Goal: Find specific page/section: Find specific page/section

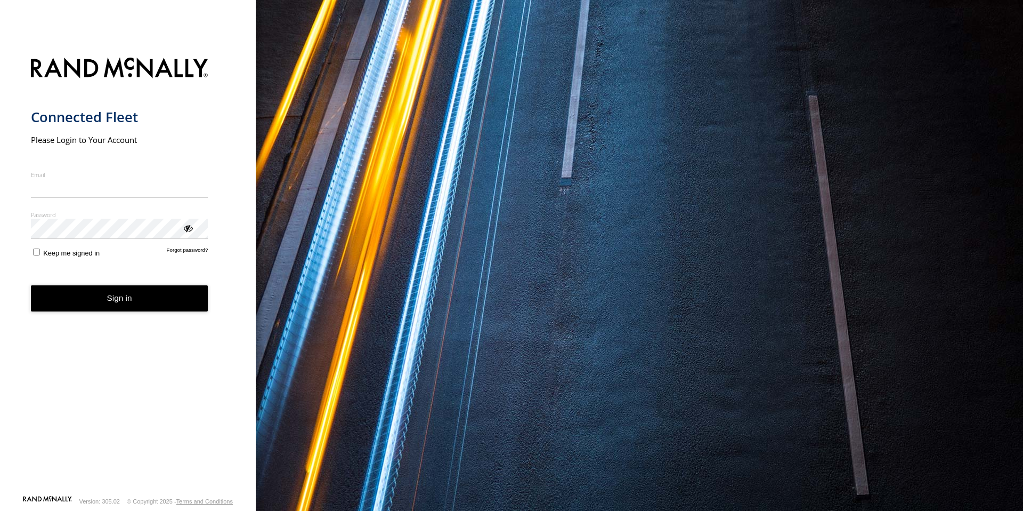
drag, startPoint x: 169, startPoint y: 187, endPoint x: 155, endPoint y: 198, distance: 17.5
click at [166, 188] on input "Email" at bounding box center [119, 188] width 177 height 19
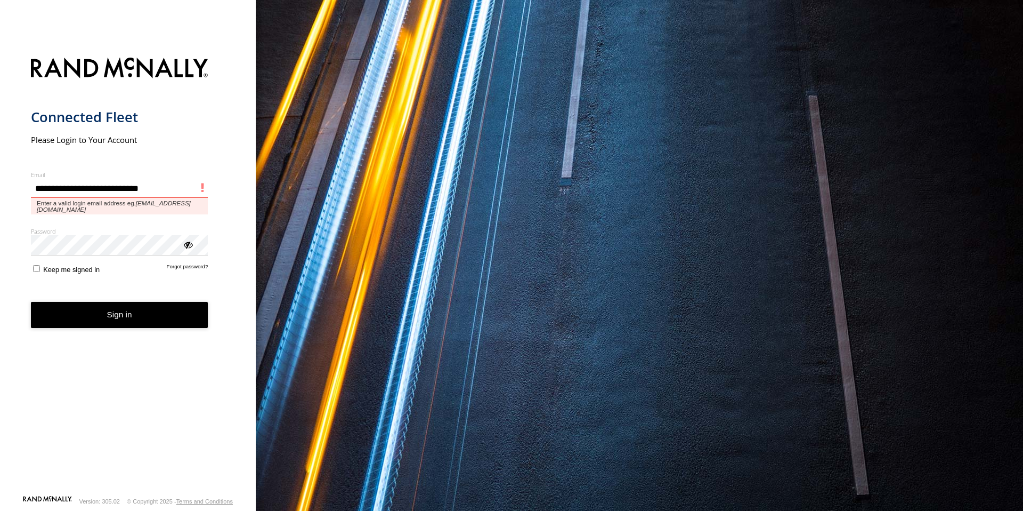
click at [31, 302] on button "Sign in" at bounding box center [119, 315] width 177 height 26
type input "**********"
click at [31, 302] on button "Sign in" at bounding box center [119, 315] width 177 height 26
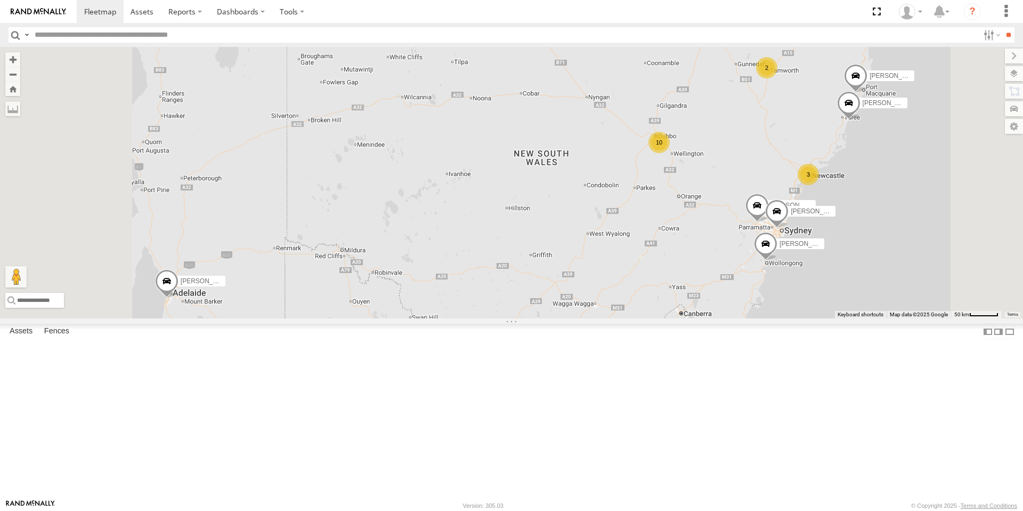
click at [670, 153] on div "10" at bounding box center [659, 142] width 21 height 21
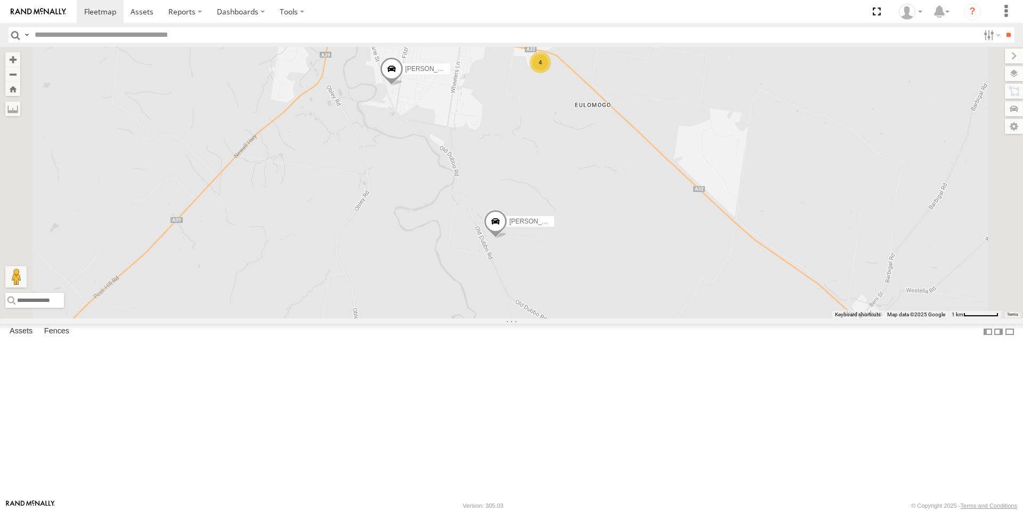
click at [551, 73] on div "4" at bounding box center [540, 62] width 21 height 21
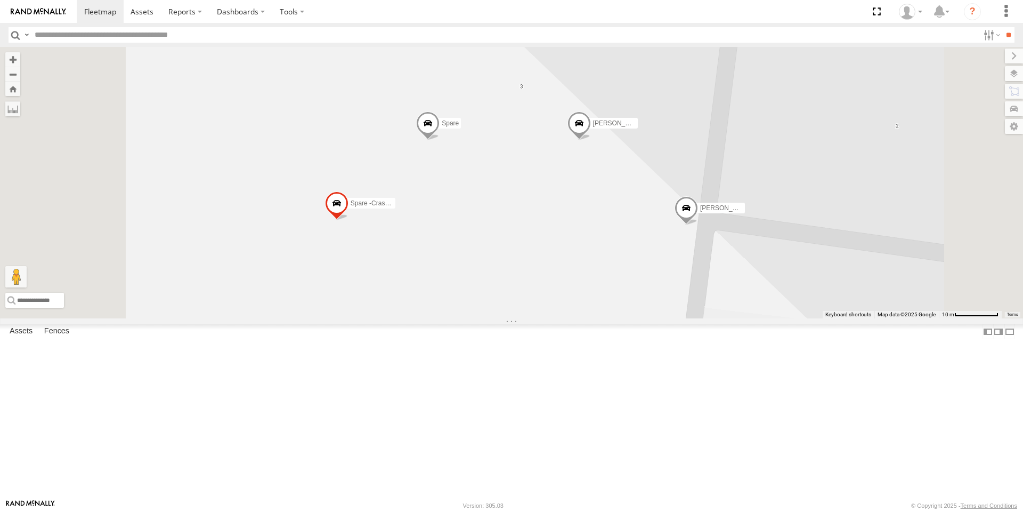
click at [698, 225] on span at bounding box center [686, 210] width 23 height 29
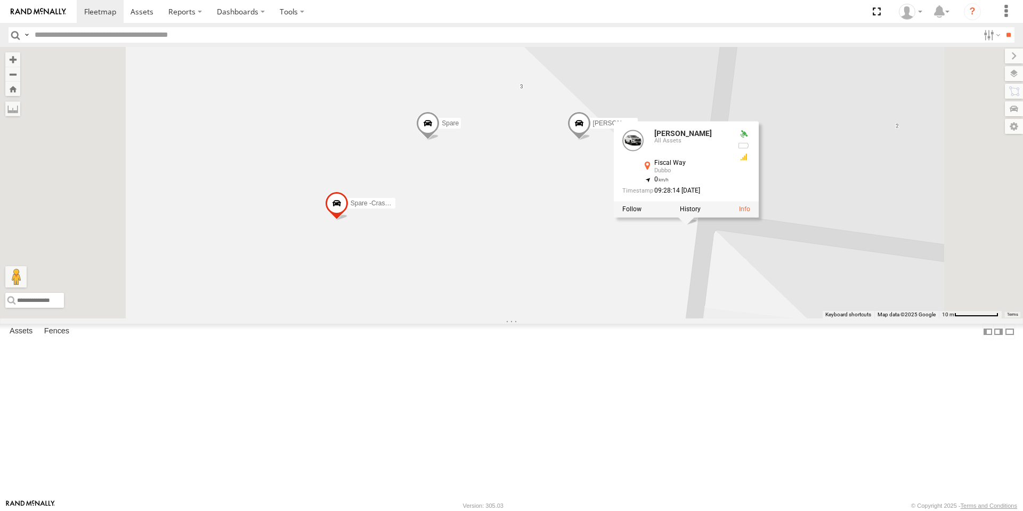
click at [701, 213] on label at bounding box center [690, 208] width 21 height 7
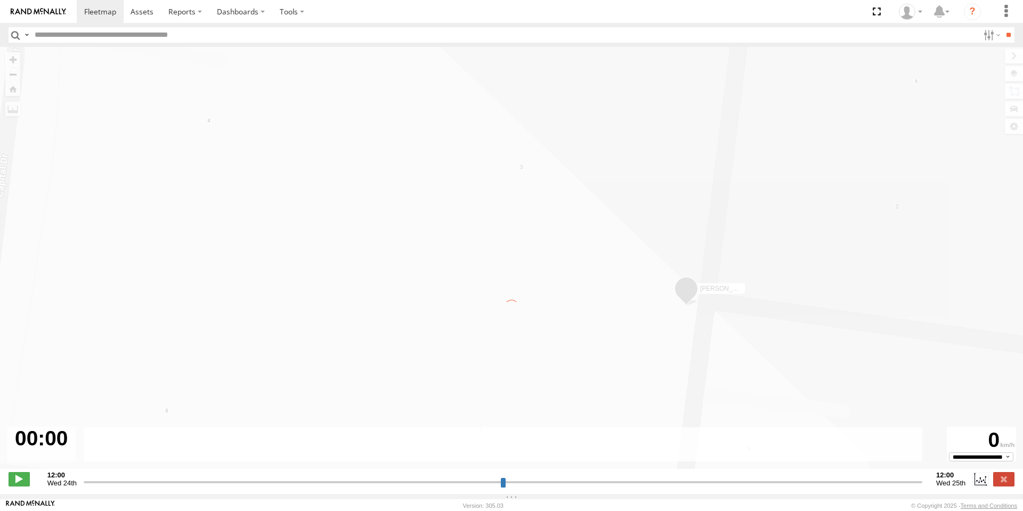
type input "**********"
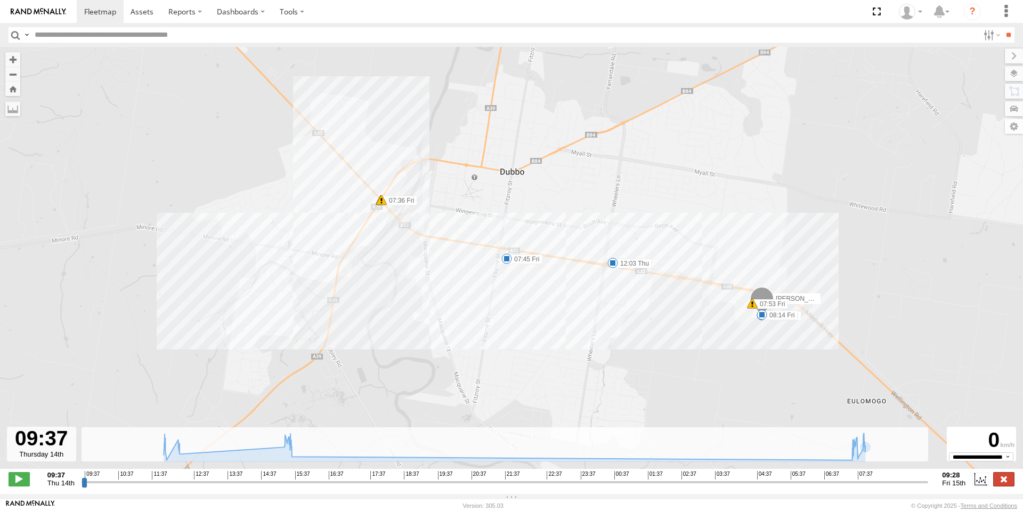
click at [997, 481] on label at bounding box center [1003, 479] width 21 height 14
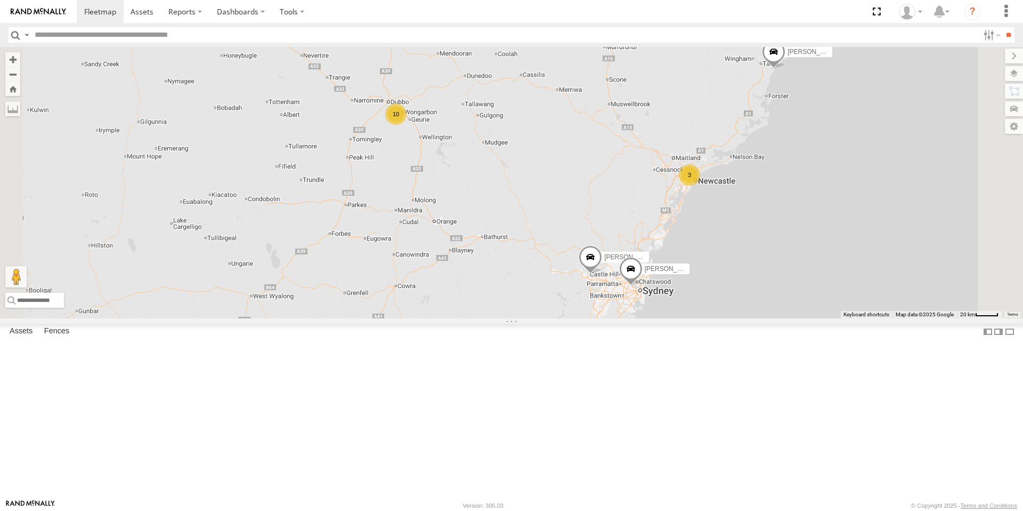
click at [700, 185] on div "3" at bounding box center [689, 174] width 21 height 21
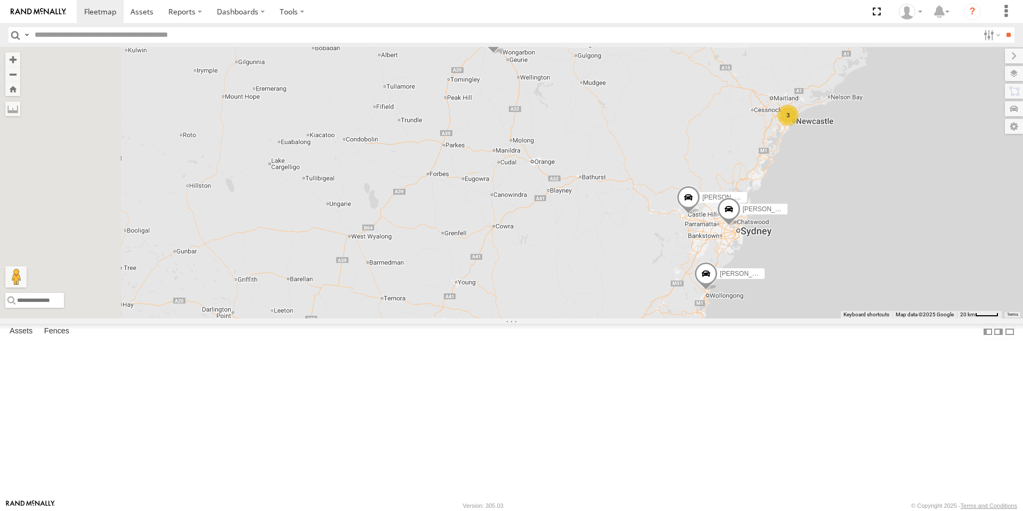
drag, startPoint x: 472, startPoint y: 114, endPoint x: 766, endPoint y: 185, distance: 302.2
click at [849, 191] on div "Jack Parker 3 Matt Harding Kyle Griffey Phill Murray" at bounding box center [511, 182] width 1023 height 271
click at [505, 65] on div "10" at bounding box center [493, 54] width 21 height 21
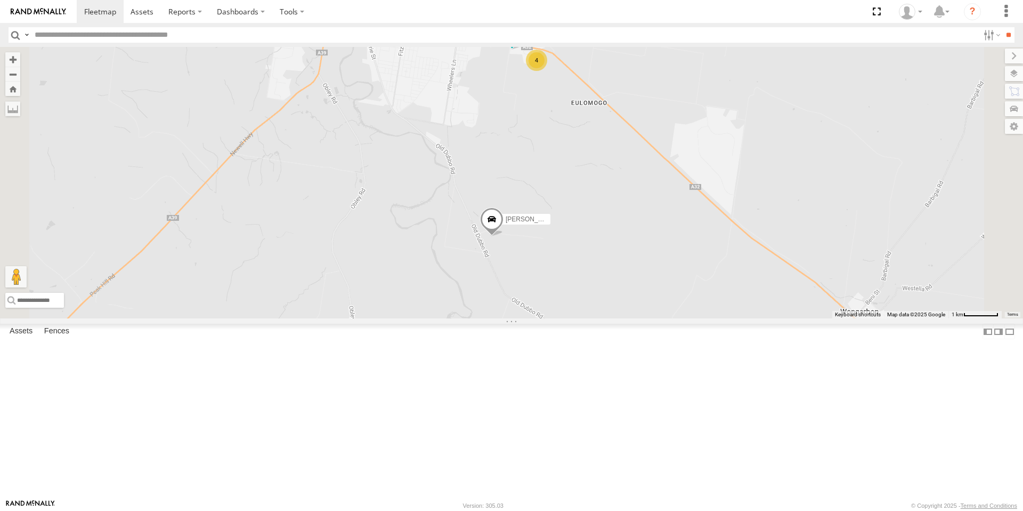
click at [547, 71] on div "4" at bounding box center [536, 60] width 21 height 21
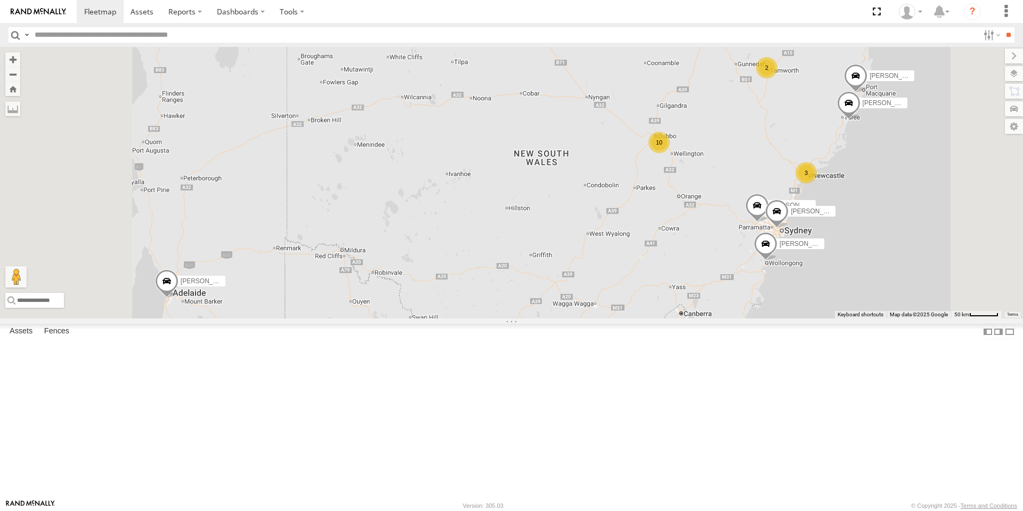
click at [670, 153] on div "10" at bounding box center [659, 142] width 21 height 21
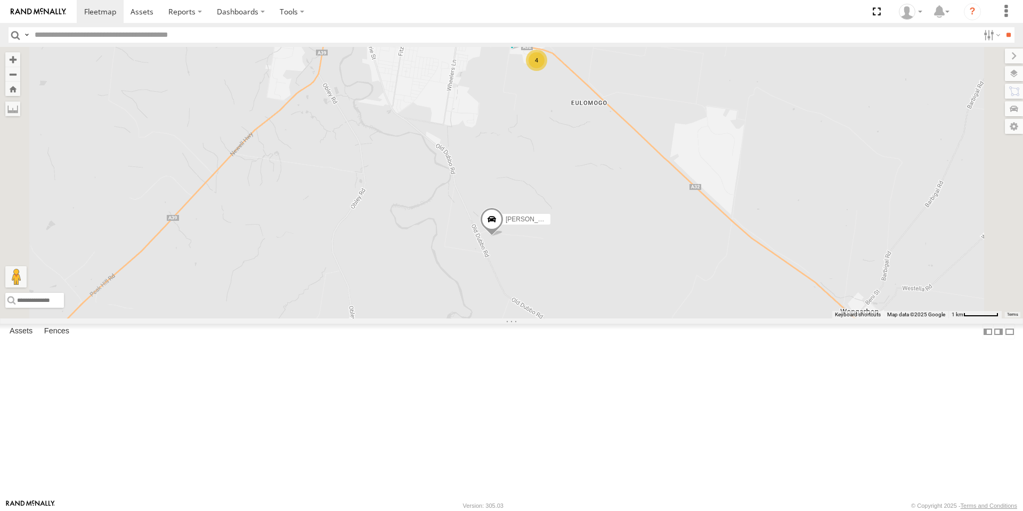
click at [547, 71] on div "4" at bounding box center [536, 60] width 21 height 21
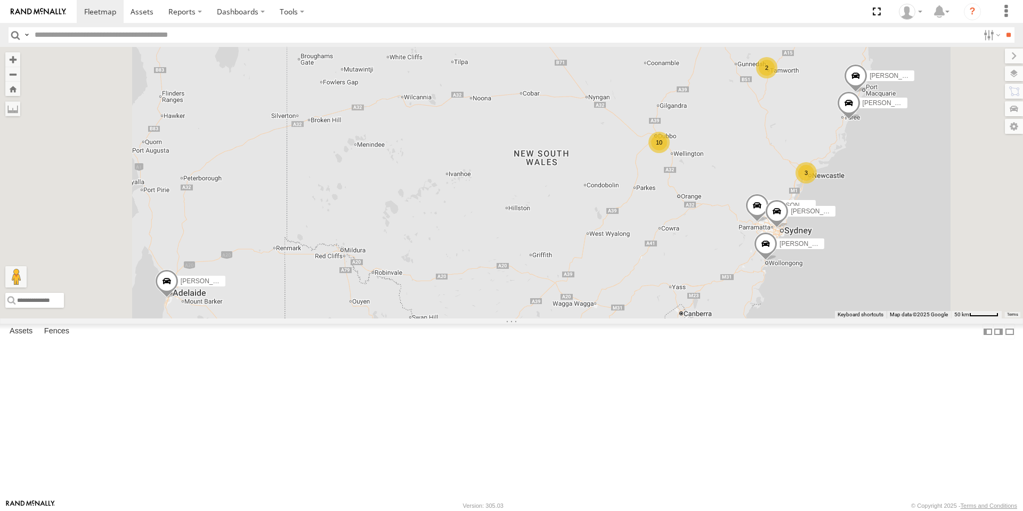
click at [670, 153] on div "10" at bounding box center [659, 142] width 21 height 21
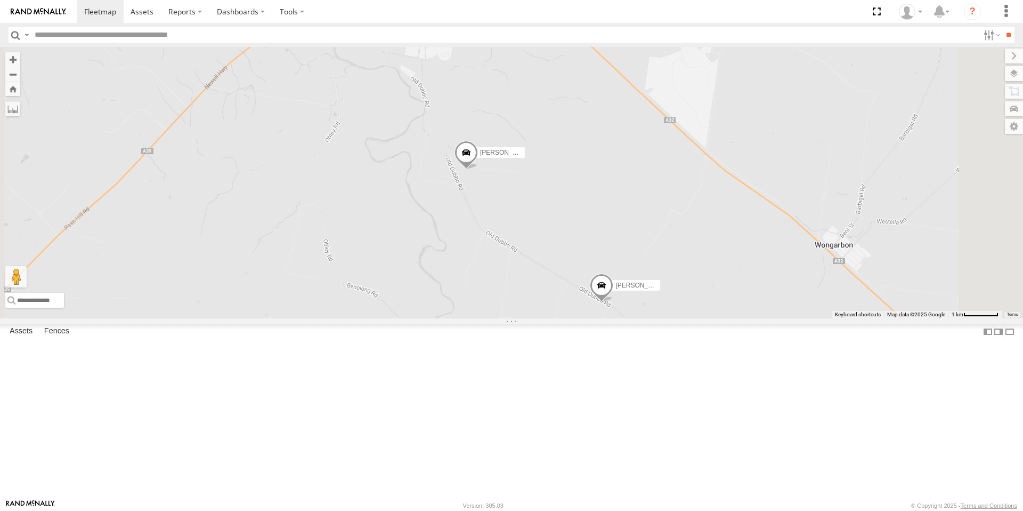
drag, startPoint x: 754, startPoint y: 402, endPoint x: 728, endPoint y: 335, distance: 71.6
click at [728, 318] on div "[PERSON_NAME] - NEW ute [PERSON_NAME] [PERSON_NAME] [PERSON_NAME] [PERSON_NAME]…" at bounding box center [511, 182] width 1023 height 271
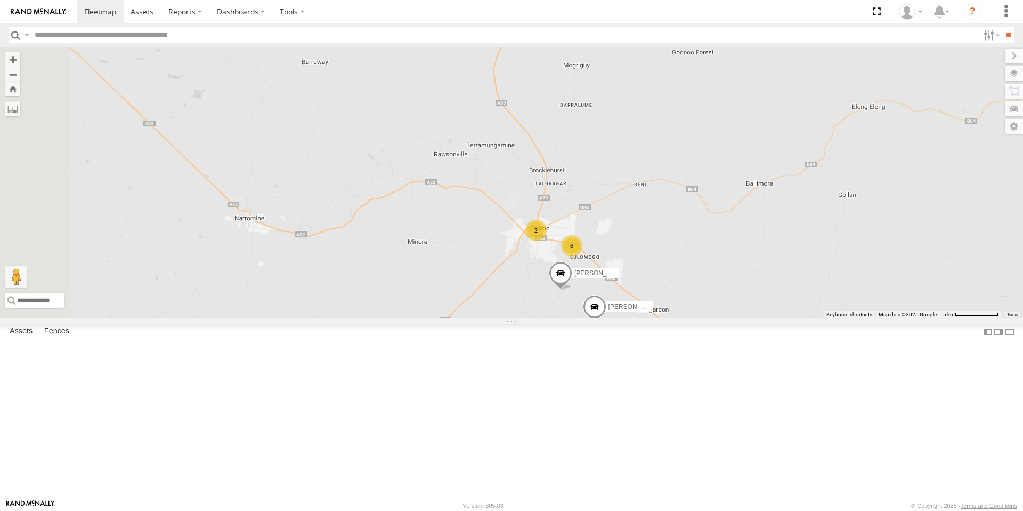
click at [583, 256] on div "6" at bounding box center [571, 245] width 21 height 21
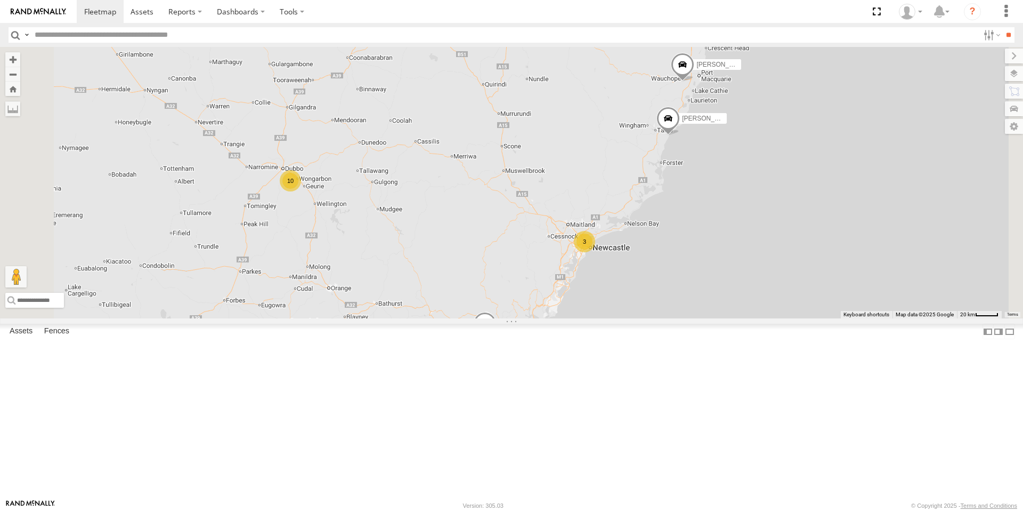
click at [595, 252] on div "3" at bounding box center [584, 241] width 21 height 21
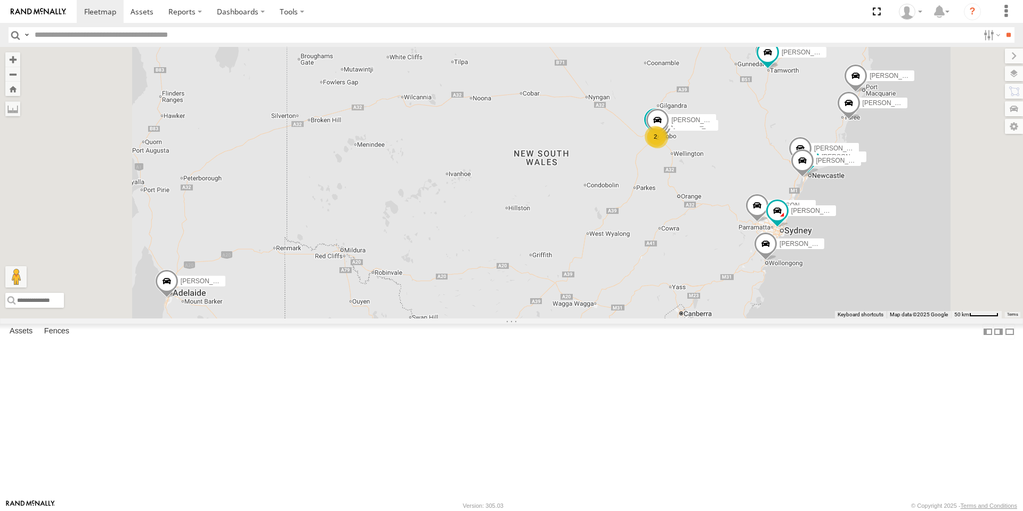
click at [666, 147] on div "2" at bounding box center [655, 136] width 21 height 21
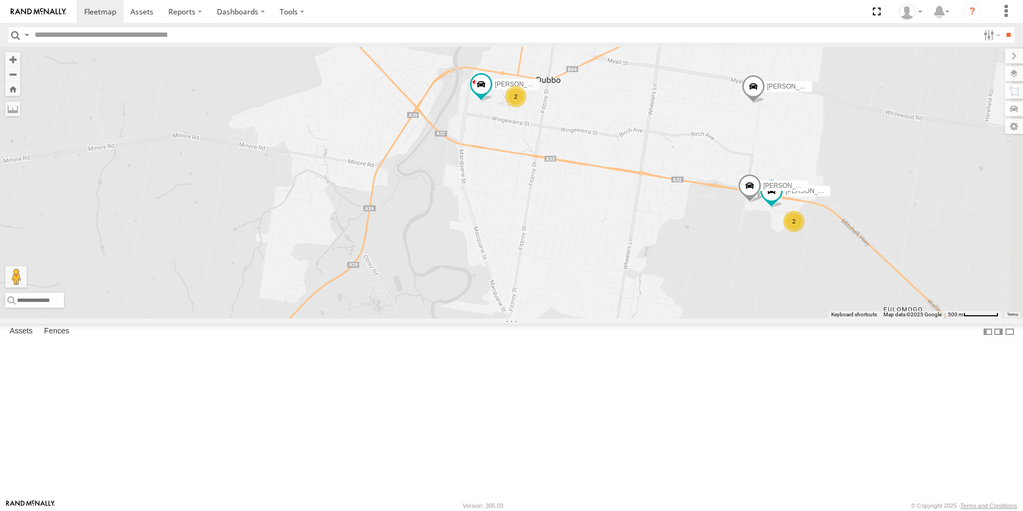
drag, startPoint x: 831, startPoint y: 321, endPoint x: 733, endPoint y: 258, distance: 116.2
click at [733, 258] on div "[PERSON_NAME] [PERSON_NAME] [PERSON_NAME] [PERSON_NAME] [PERSON_NAME] [PERSON_N…" at bounding box center [511, 182] width 1023 height 271
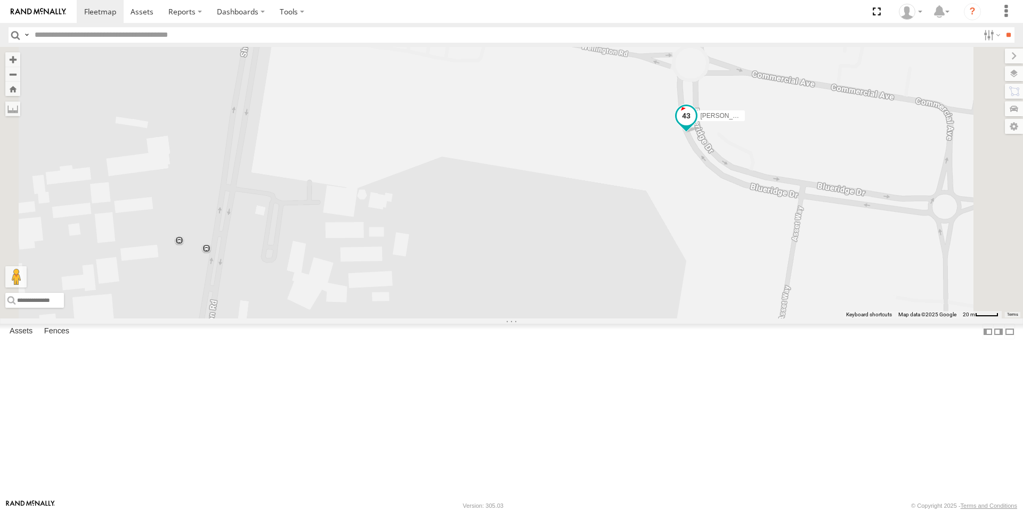
click at [696, 125] on span at bounding box center [686, 115] width 19 height 19
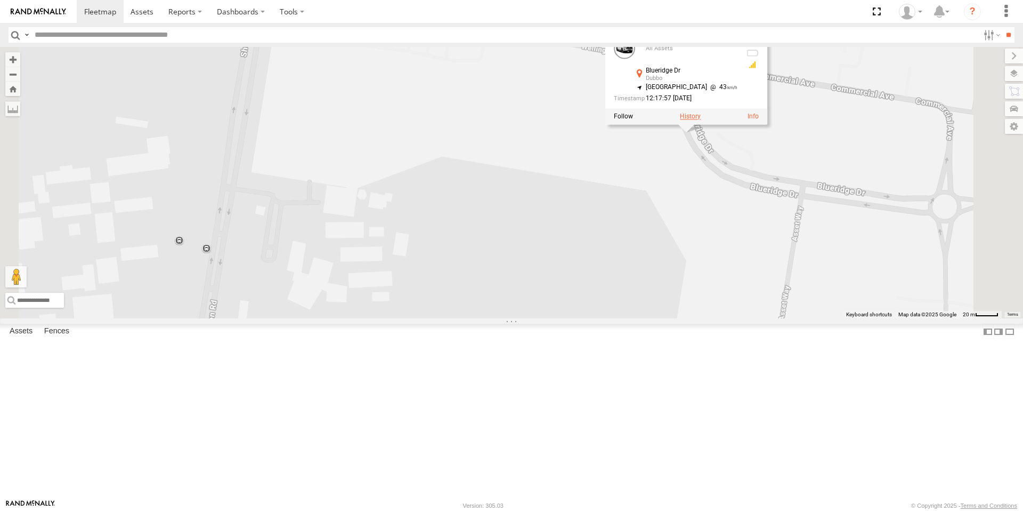
click at [701, 120] on label at bounding box center [690, 115] width 21 height 7
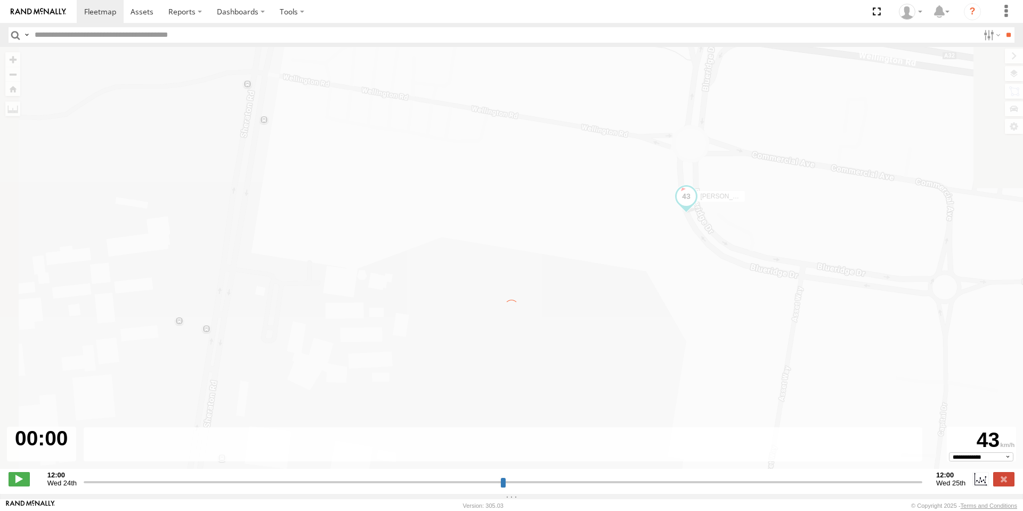
type input "**********"
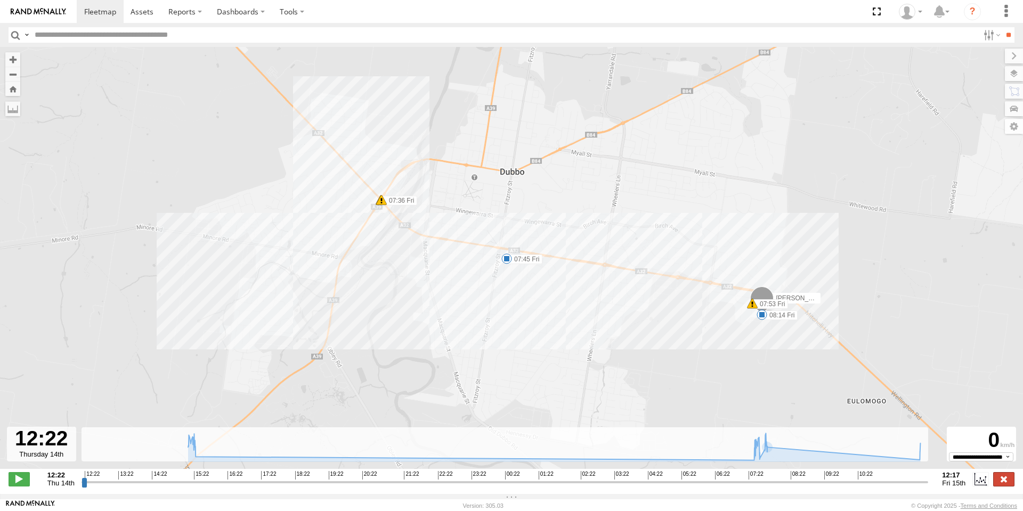
click at [1008, 483] on label at bounding box center [1003, 479] width 21 height 14
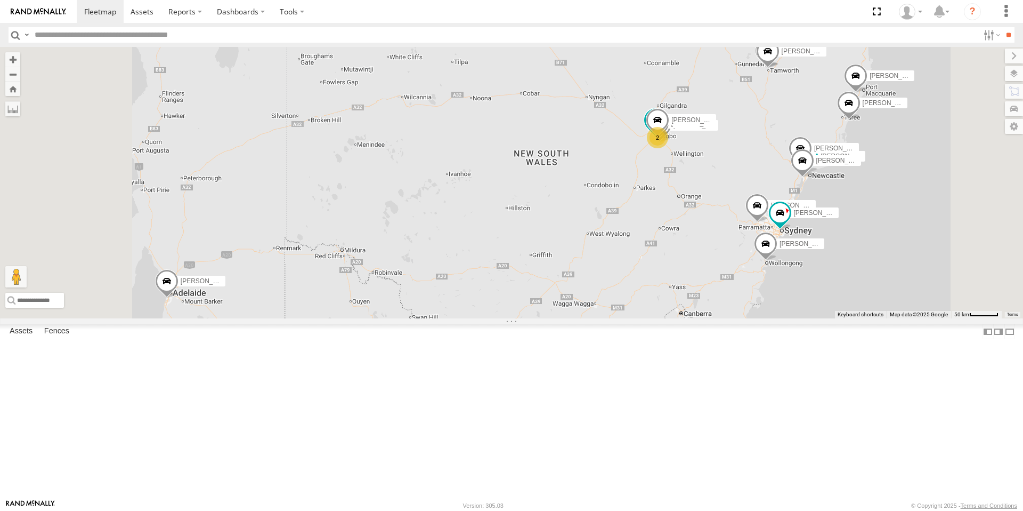
click at [668, 148] on div "2" at bounding box center [657, 137] width 21 height 21
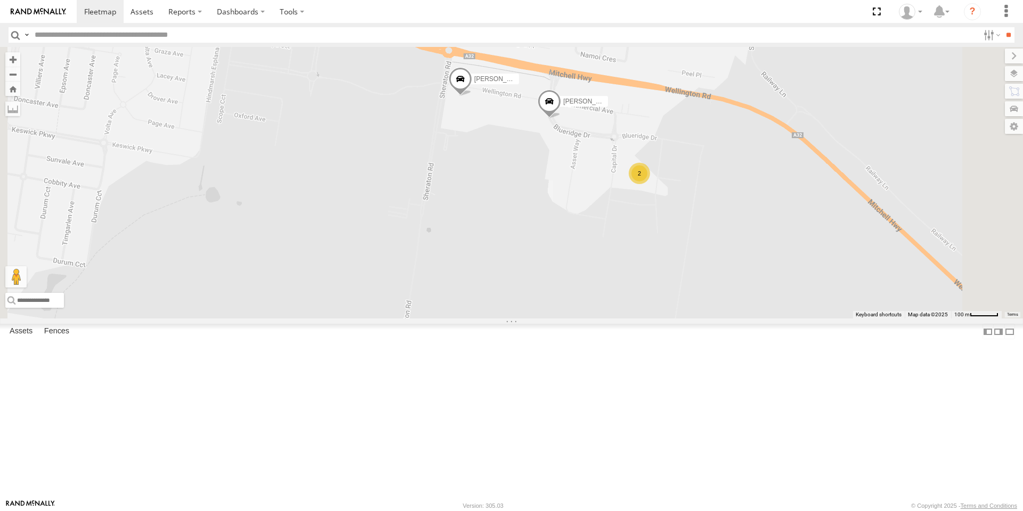
click at [561, 118] on span at bounding box center [549, 103] width 23 height 29
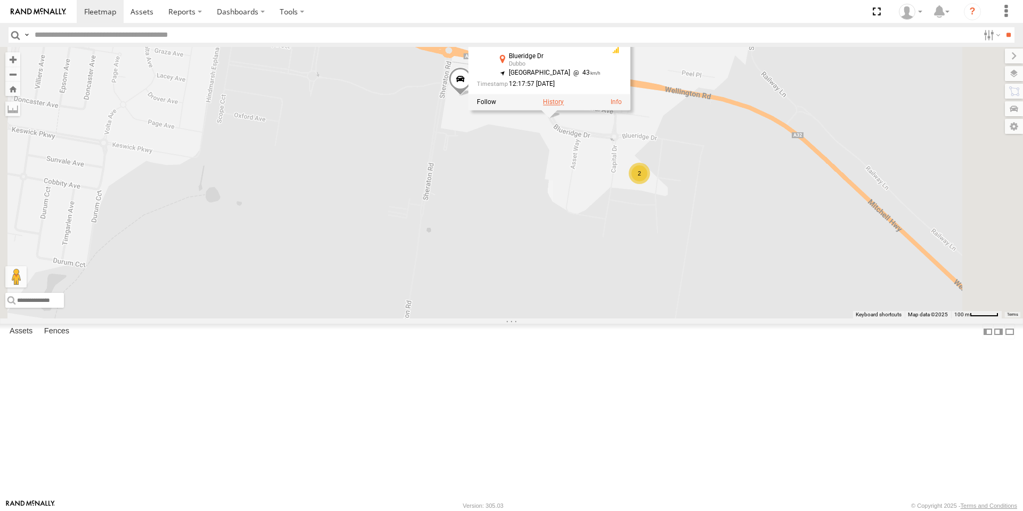
click at [564, 106] on label at bounding box center [553, 101] width 21 height 7
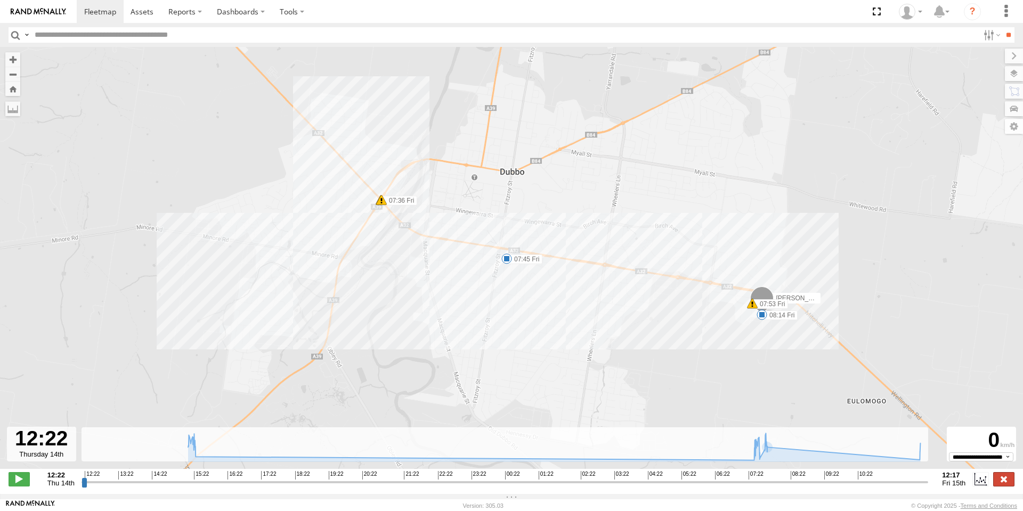
click at [995, 486] on label at bounding box center [1003, 479] width 21 height 14
